Goal: Find specific page/section: Find specific page/section

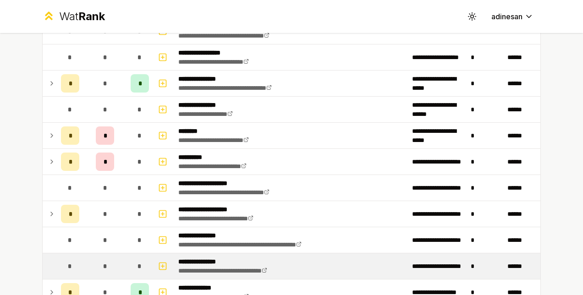
scroll to position [144, 0]
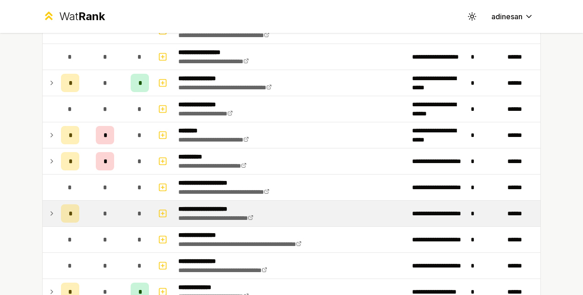
click at [49, 215] on icon at bounding box center [51, 213] width 7 height 11
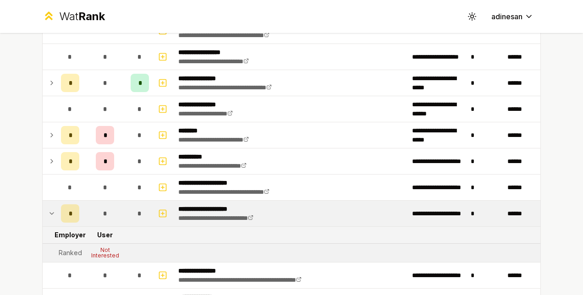
click at [50, 215] on icon at bounding box center [51, 213] width 7 height 11
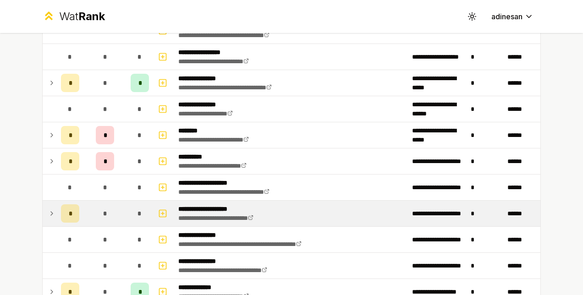
click at [50, 215] on icon at bounding box center [51, 213] width 7 height 11
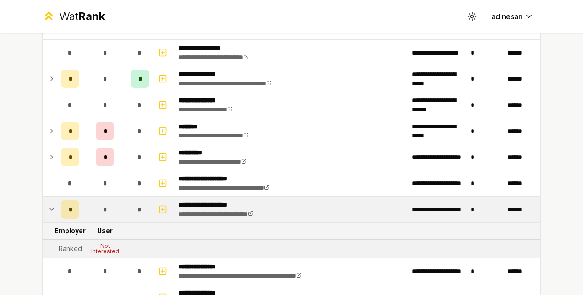
scroll to position [148, 0]
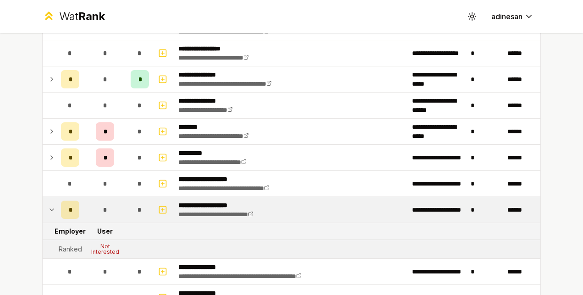
click at [83, 210] on td "*" at bounding box center [105, 210] width 44 height 26
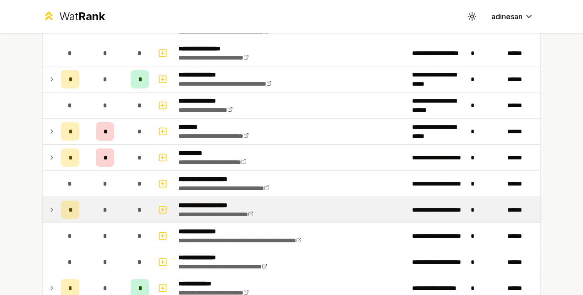
click at [70, 210] on div "*" at bounding box center [70, 210] width 18 height 18
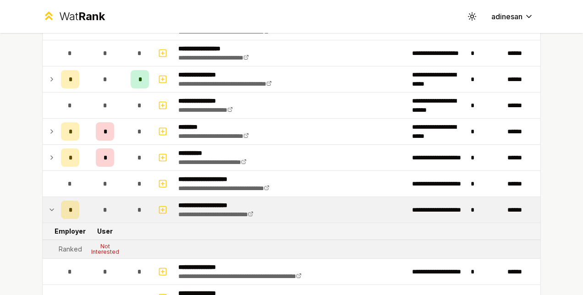
click at [48, 213] on icon at bounding box center [51, 209] width 7 height 11
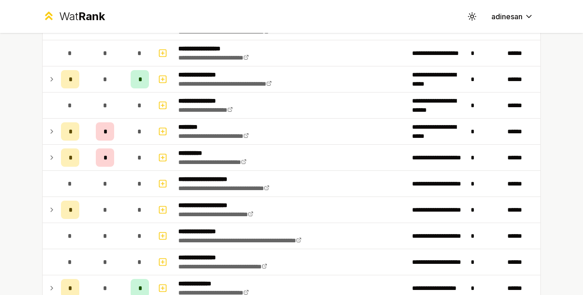
click at [48, 213] on icon at bounding box center [51, 209] width 7 height 11
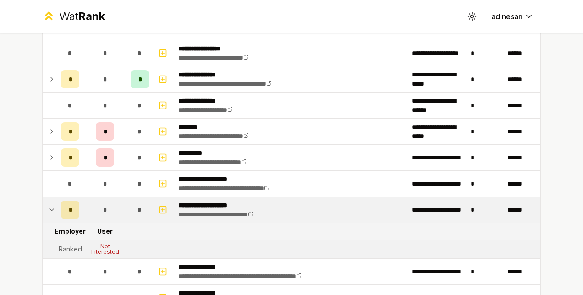
click at [48, 213] on icon at bounding box center [51, 209] width 7 height 11
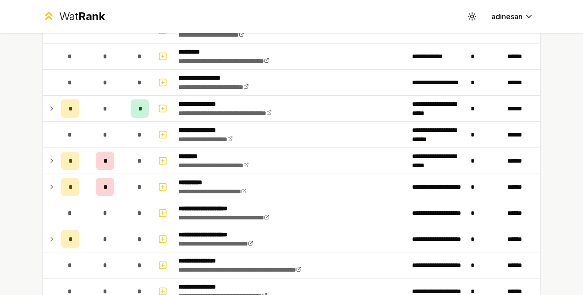
scroll to position [119, 0]
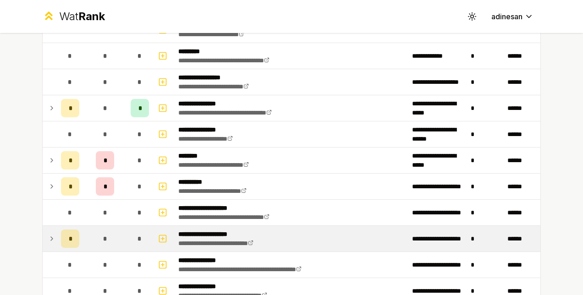
click at [49, 246] on td at bounding box center [50, 239] width 15 height 26
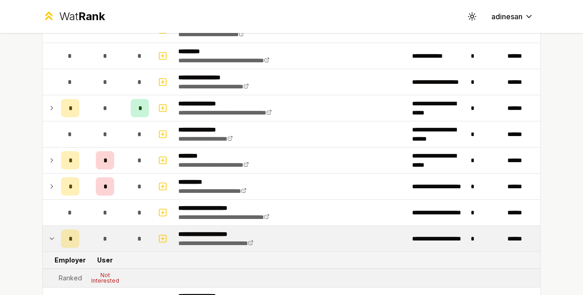
click at [49, 246] on td at bounding box center [50, 239] width 15 height 26
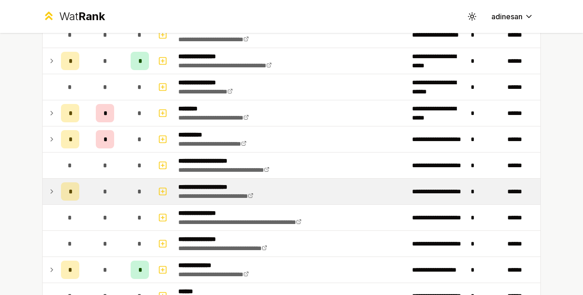
scroll to position [167, 0]
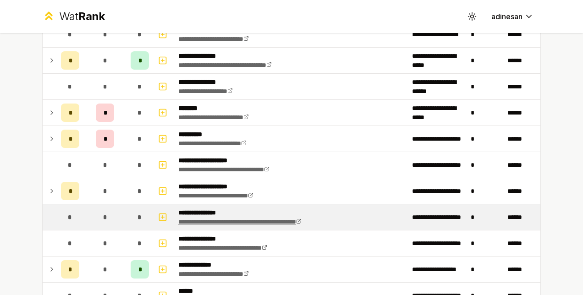
click at [216, 219] on link "**********" at bounding box center [239, 222] width 123 height 6
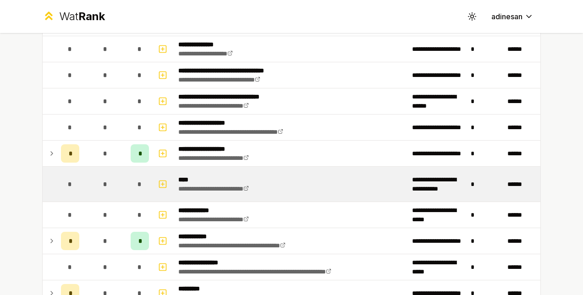
scroll to position [1067, 0]
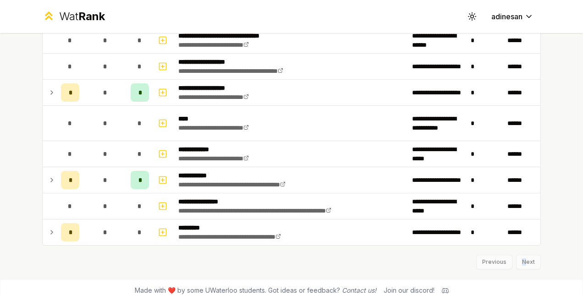
drag, startPoint x: 297, startPoint y: 209, endPoint x: 521, endPoint y: 258, distance: 229.4
click at [521, 258] on div "Previous Next" at bounding box center [291, 258] width 498 height 24
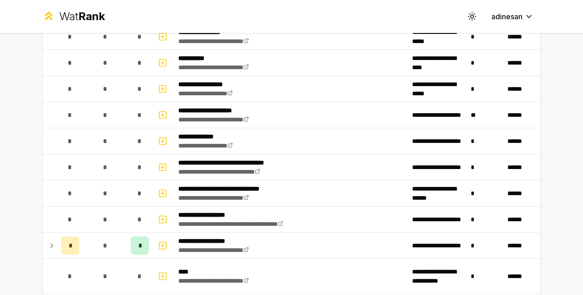
scroll to position [915, 0]
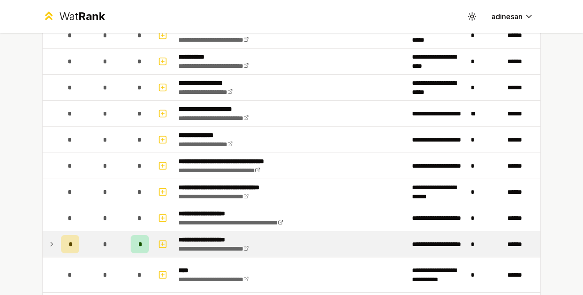
click at [48, 239] on icon at bounding box center [51, 244] width 7 height 11
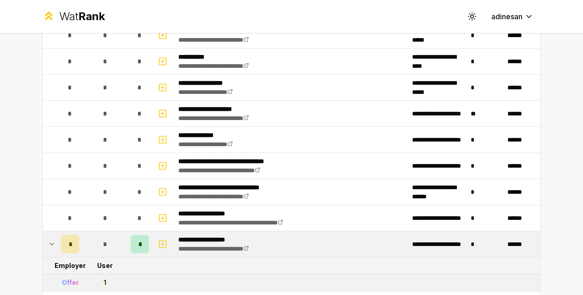
scroll to position [934, 0]
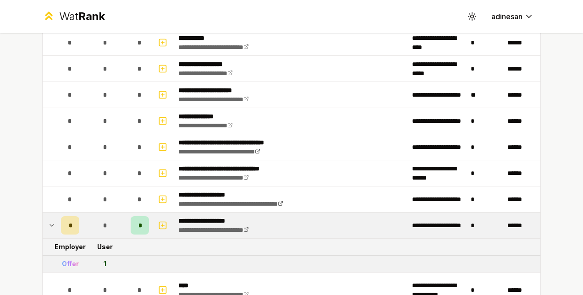
click at [68, 259] on div "Offer" at bounding box center [70, 263] width 17 height 9
click at [93, 257] on td "1" at bounding box center [105, 264] width 44 height 16
click at [73, 259] on div "Offer" at bounding box center [70, 263] width 17 height 9
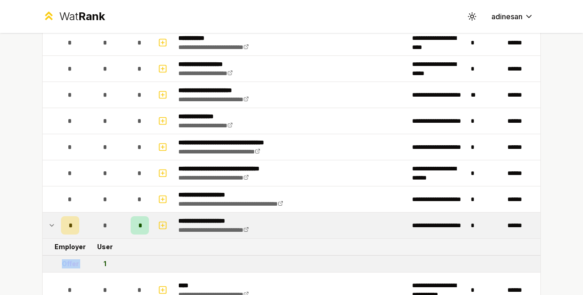
click at [73, 259] on div "Offer" at bounding box center [70, 263] width 17 height 9
click at [51, 220] on icon at bounding box center [51, 225] width 7 height 11
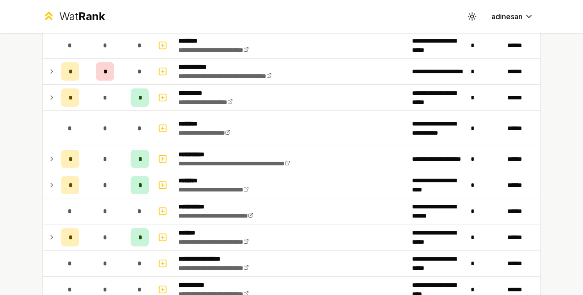
scroll to position [688, 0]
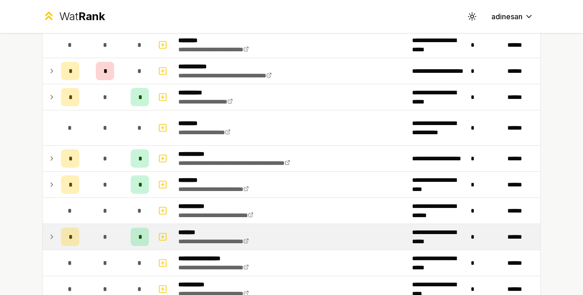
click at [51, 231] on icon at bounding box center [51, 236] width 7 height 11
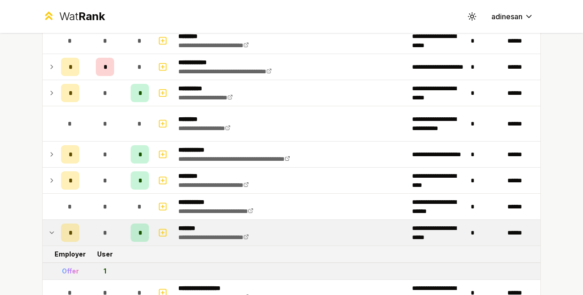
scroll to position [692, 0]
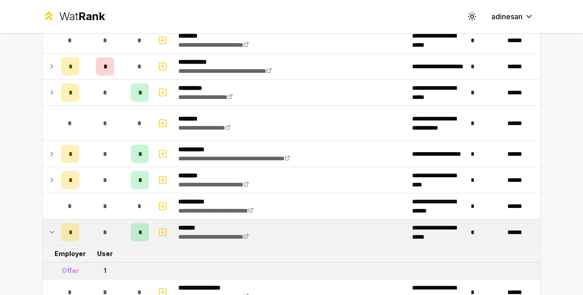
click at [51, 231] on icon at bounding box center [51, 232] width 7 height 11
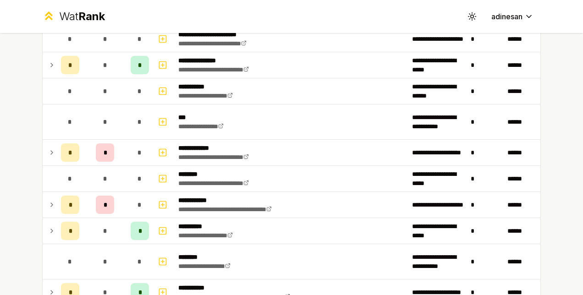
scroll to position [553, 0]
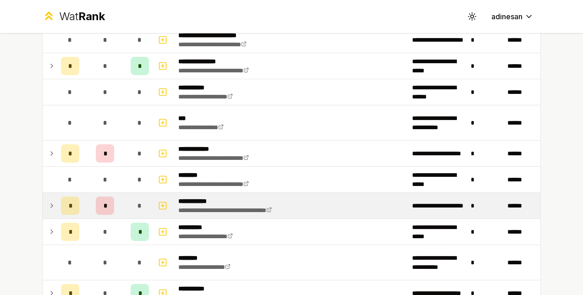
click at [49, 200] on icon at bounding box center [51, 205] width 7 height 11
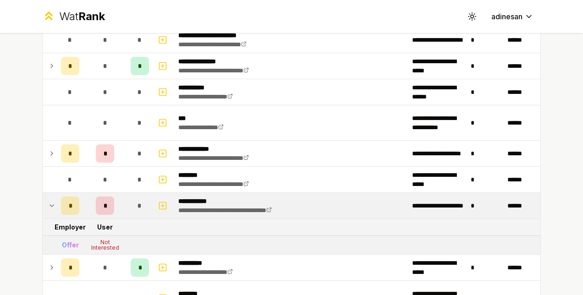
click at [49, 200] on icon at bounding box center [51, 205] width 7 height 11
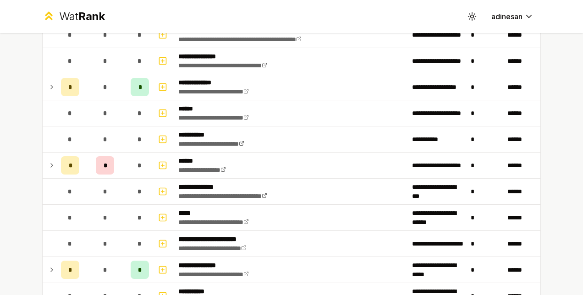
scroll to position [336, 0]
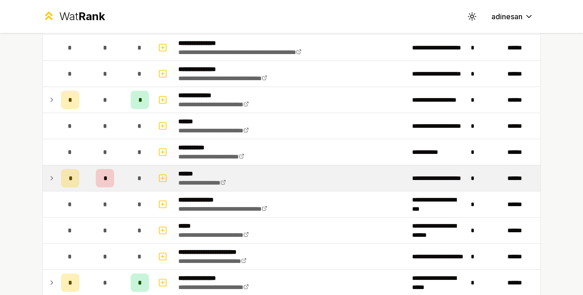
click at [57, 175] on td "*" at bounding box center [70, 178] width 26 height 26
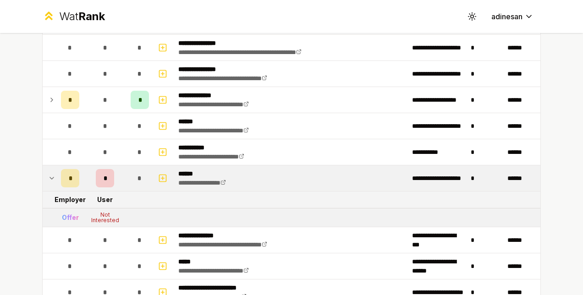
click at [57, 175] on td "*" at bounding box center [70, 178] width 26 height 26
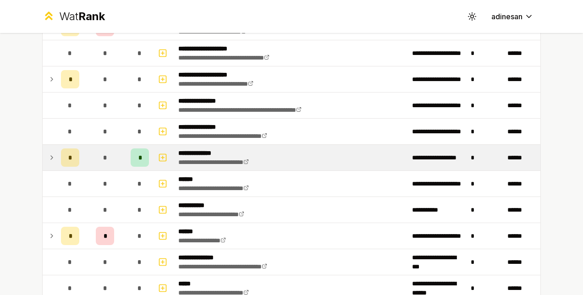
scroll to position [277, 0]
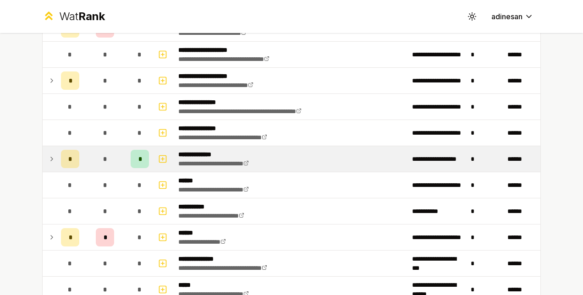
click at [46, 148] on td at bounding box center [50, 159] width 15 height 26
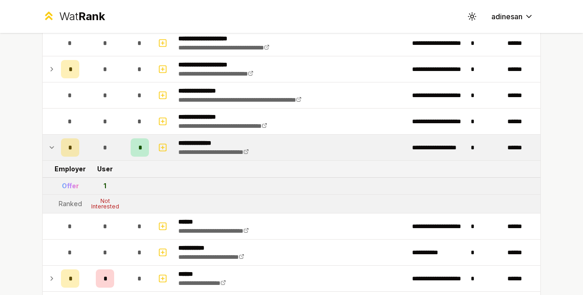
scroll to position [289, 0]
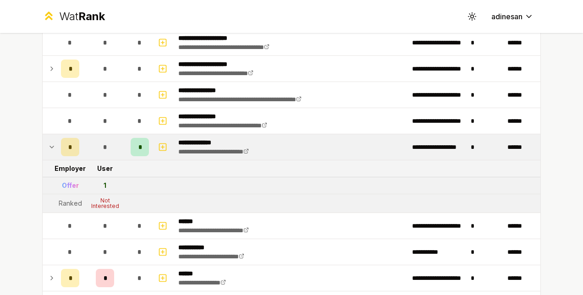
click at [48, 142] on icon at bounding box center [51, 147] width 7 height 11
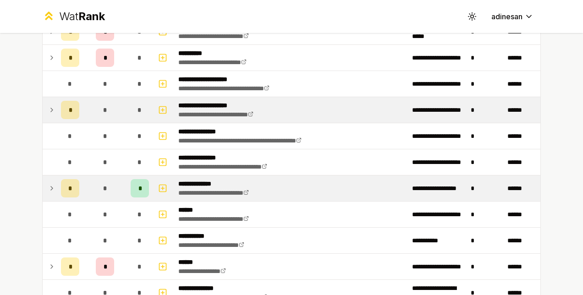
scroll to position [249, 0]
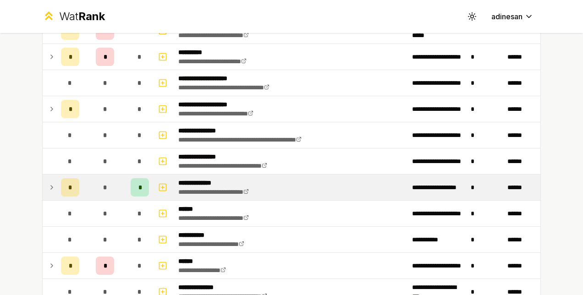
click at [48, 104] on icon at bounding box center [51, 109] width 7 height 11
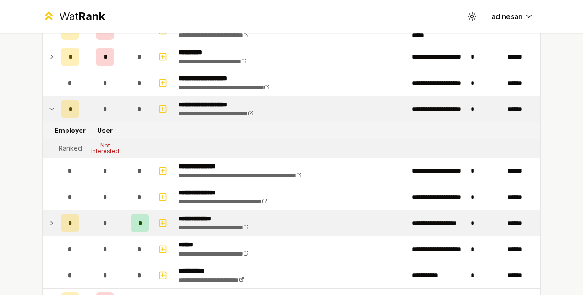
click at [48, 104] on icon at bounding box center [51, 109] width 7 height 11
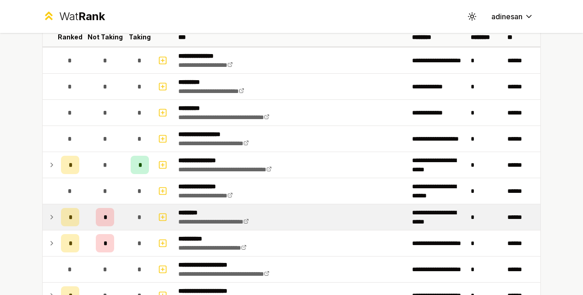
scroll to position [0, 0]
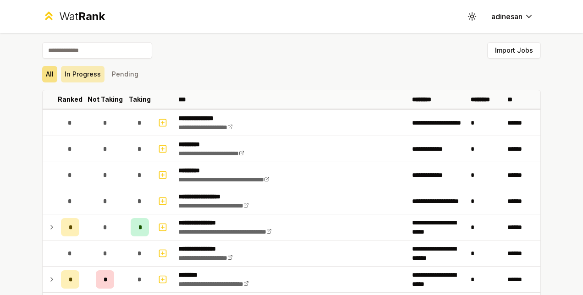
click at [87, 71] on button "In Progress" at bounding box center [83, 74] width 44 height 16
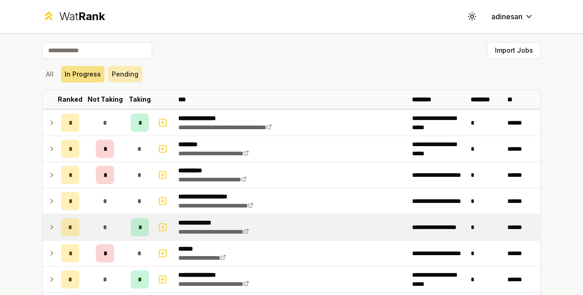
click at [112, 71] on button "Pending" at bounding box center [125, 74] width 34 height 16
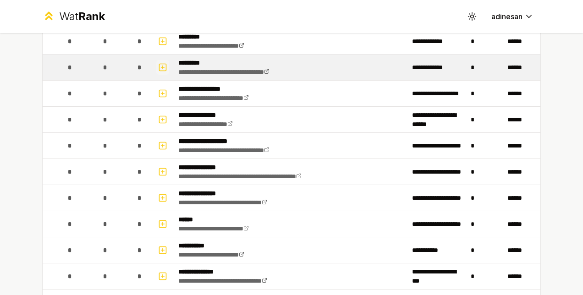
scroll to position [109, 0]
